Goal: Task Accomplishment & Management: Manage account settings

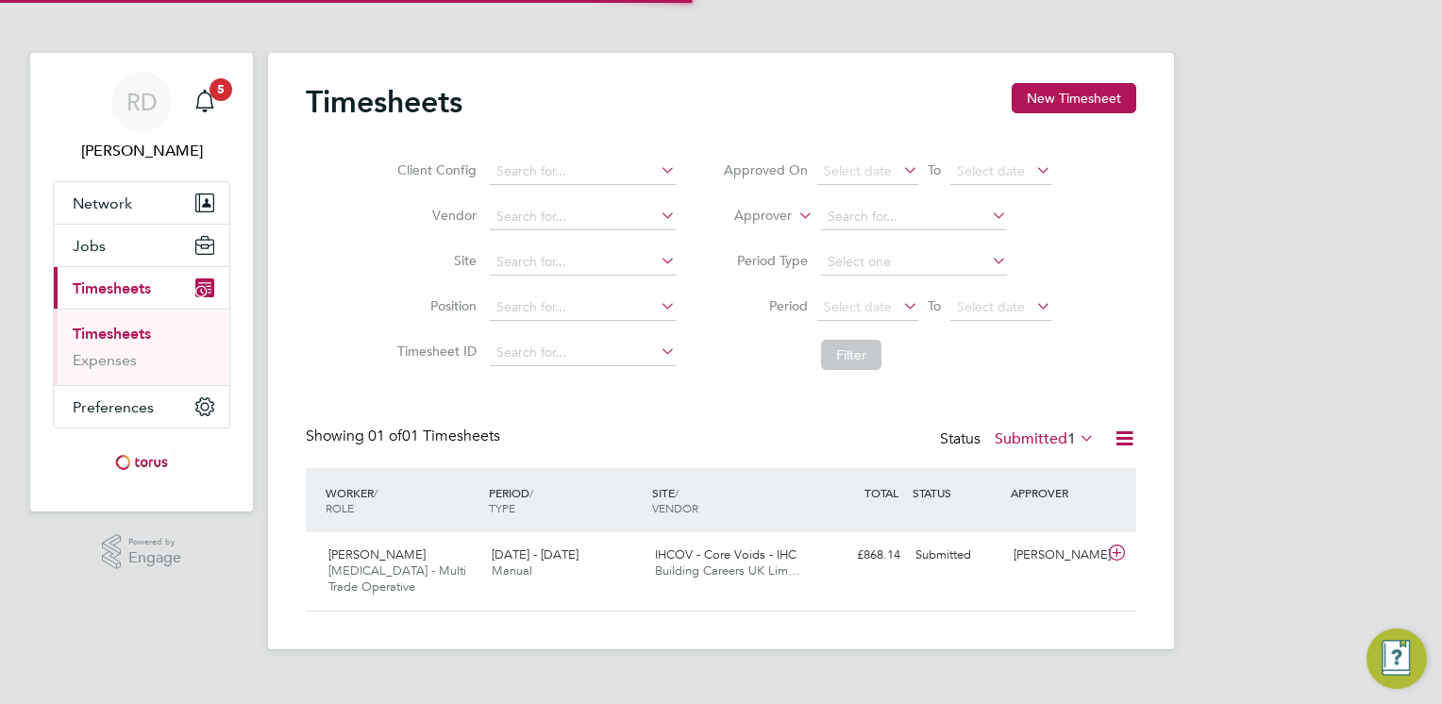
scroll to position [47, 164]
click at [498, 554] on span "[DATE] - [DATE]" at bounding box center [535, 554] width 87 height 16
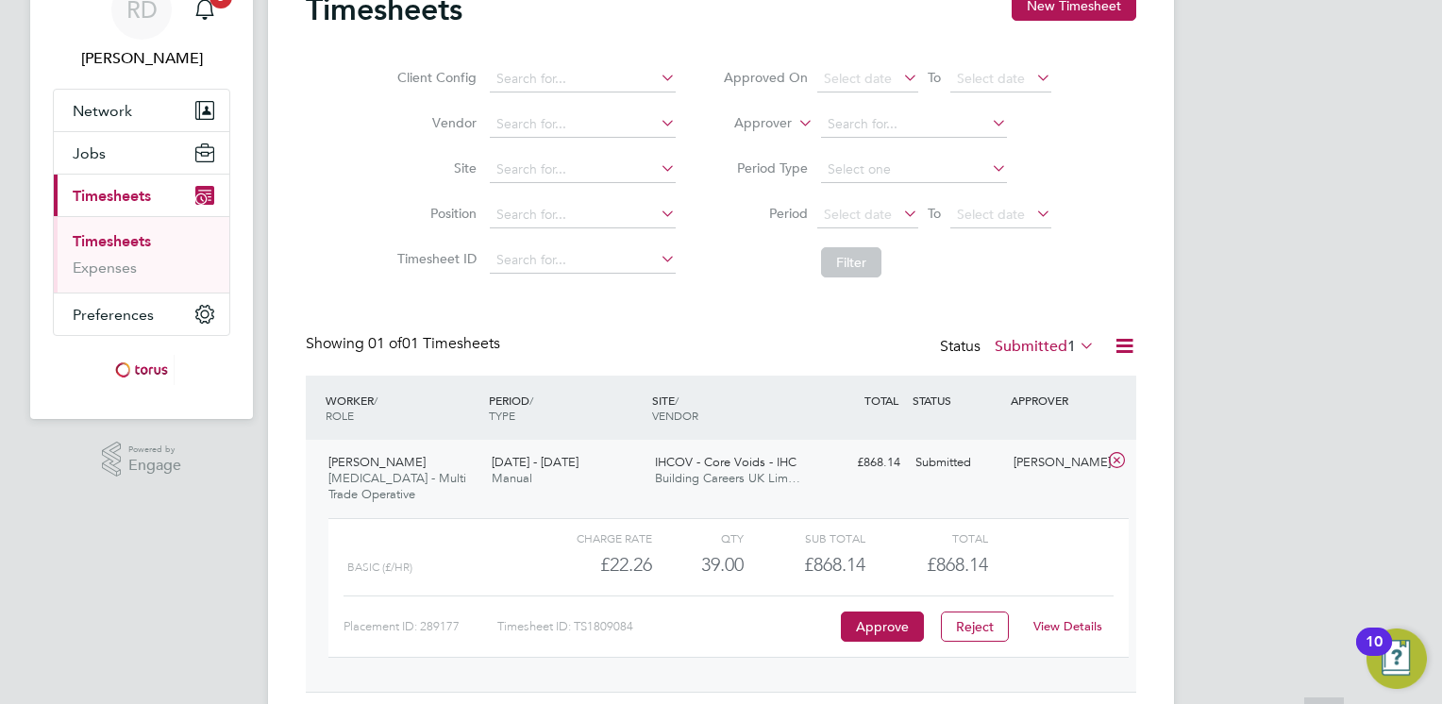
scroll to position [147, 0]
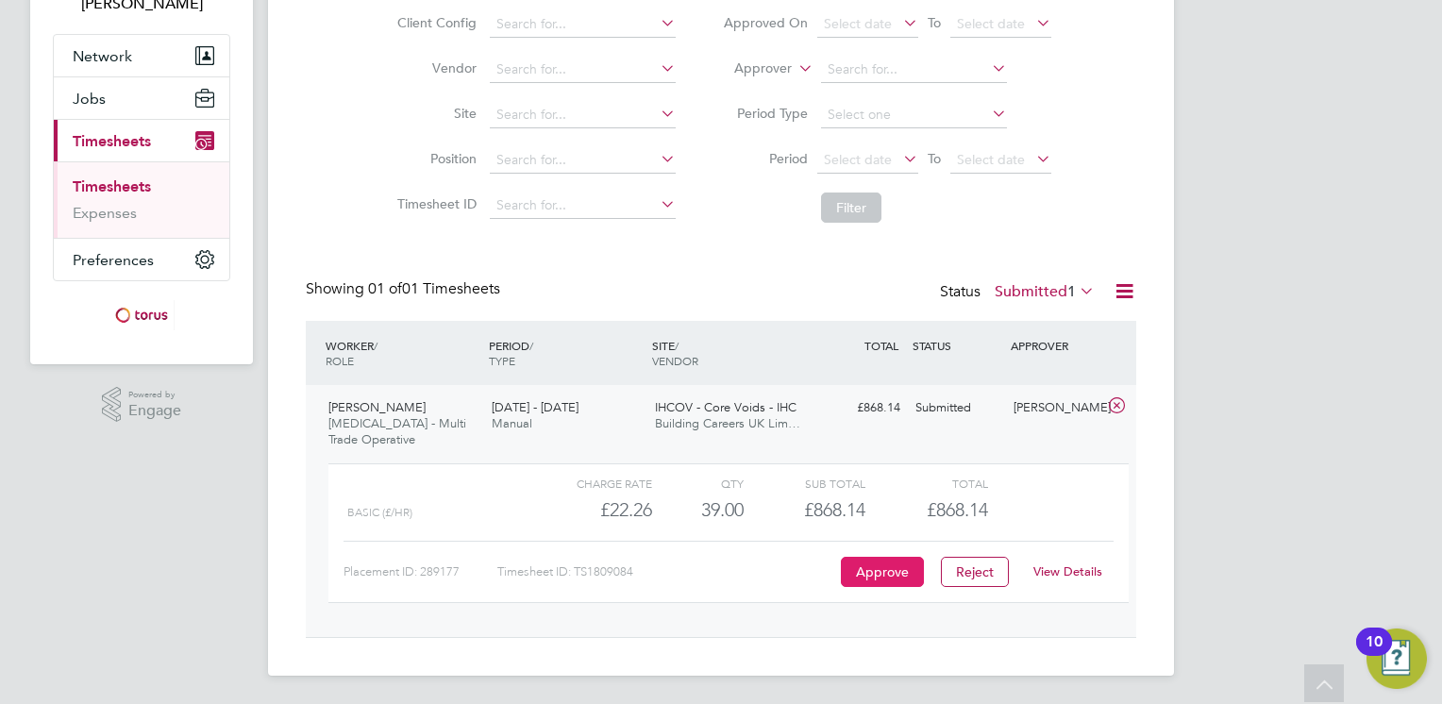
click at [898, 574] on button "Approve" at bounding box center [882, 572] width 83 height 30
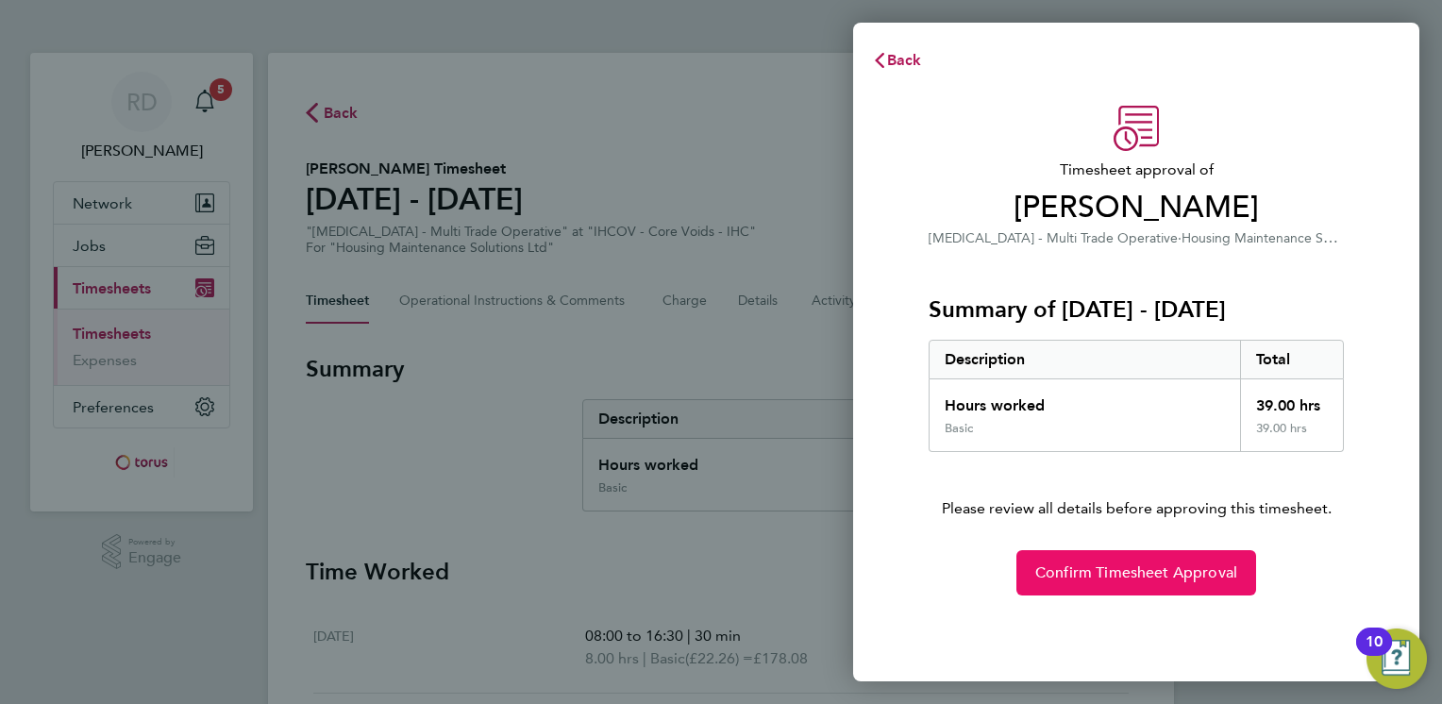
click at [1115, 577] on span "Confirm Timesheet Approval" at bounding box center [1136, 572] width 202 height 19
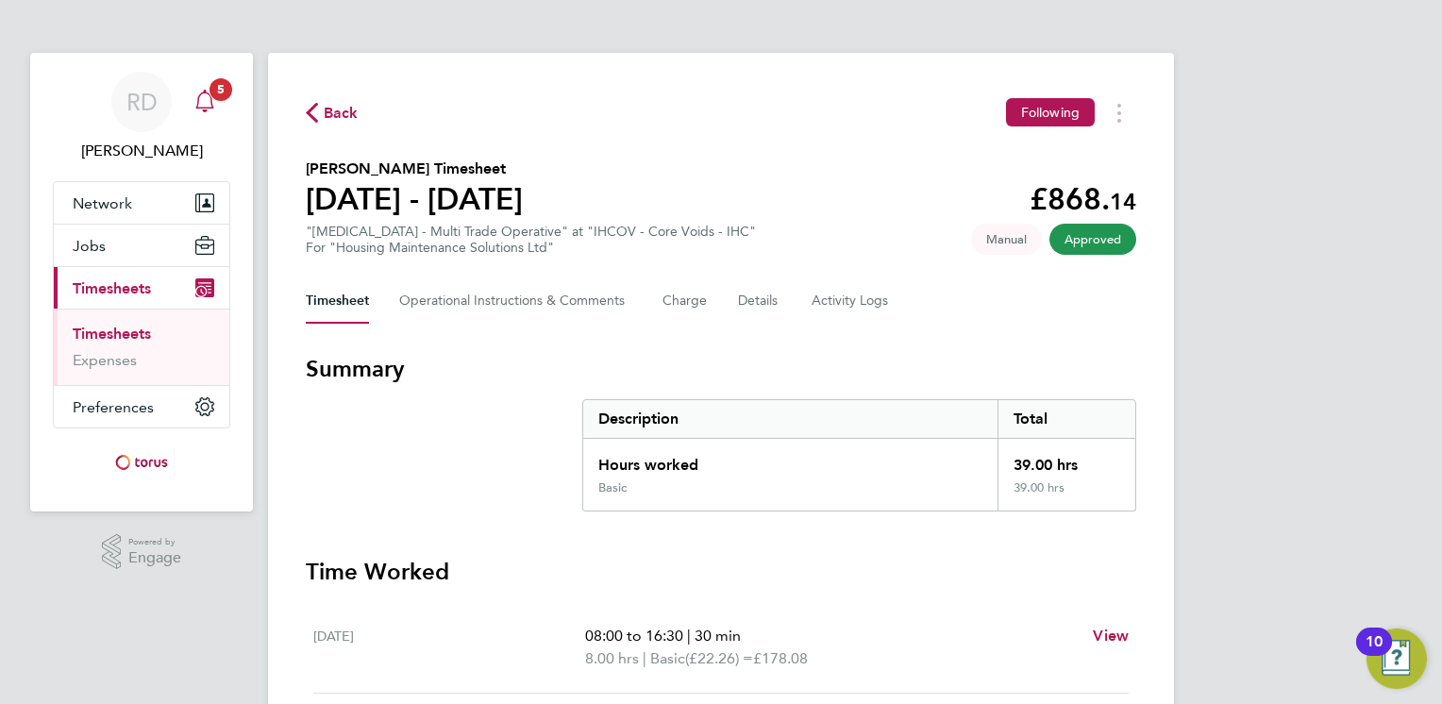
click at [211, 92] on span "5" at bounding box center [220, 89] width 23 height 23
